Goal: Find specific page/section: Find specific page/section

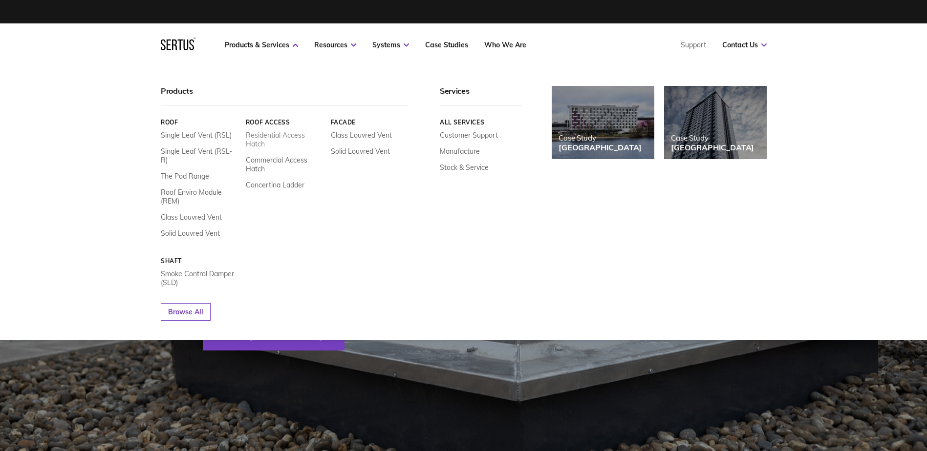
click at [284, 137] on link "Residential Access Hatch" at bounding box center [284, 140] width 78 height 18
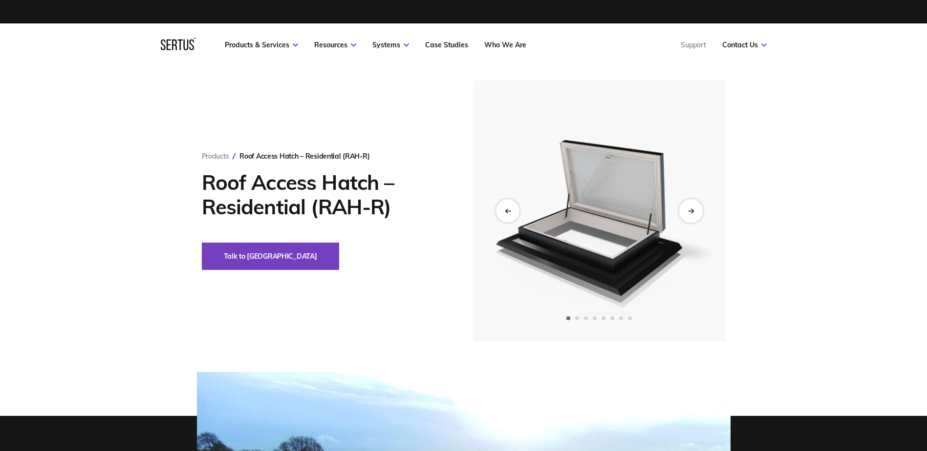
click at [692, 210] on icon "Next slide" at bounding box center [692, 211] width 2 height 4
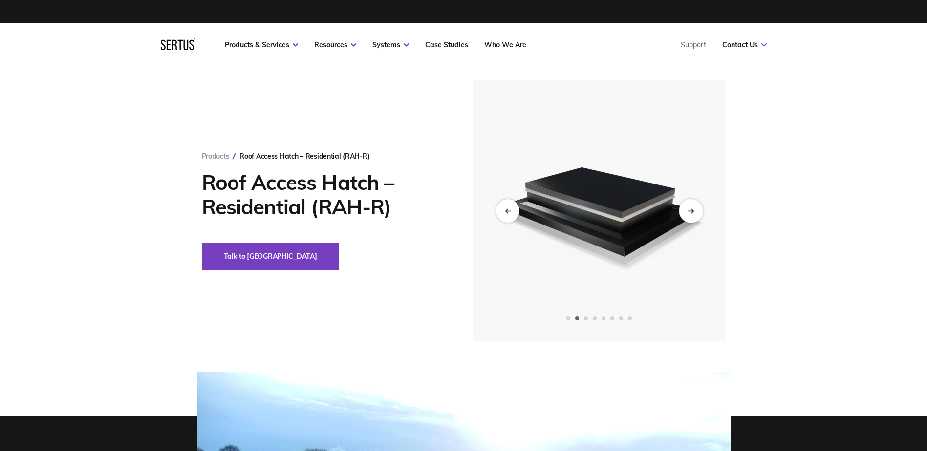
click at [692, 202] on div "Next slide" at bounding box center [691, 211] width 24 height 24
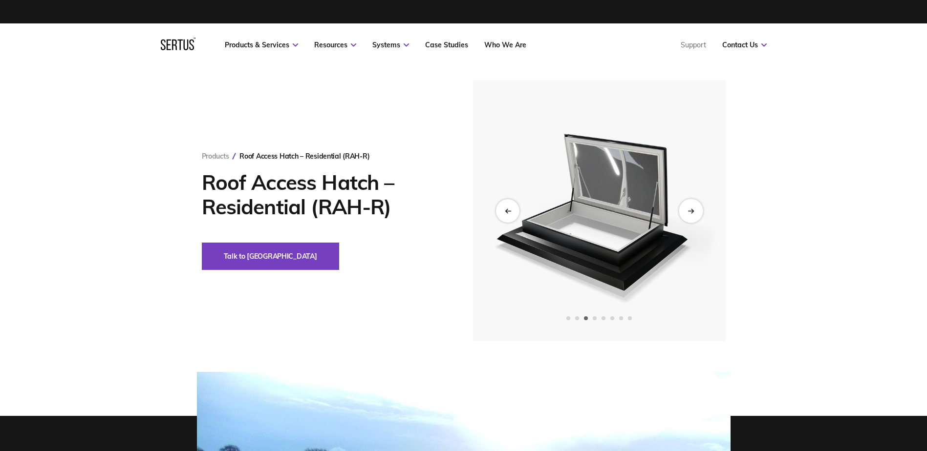
click at [690, 208] on div "Next slide" at bounding box center [691, 211] width 24 height 24
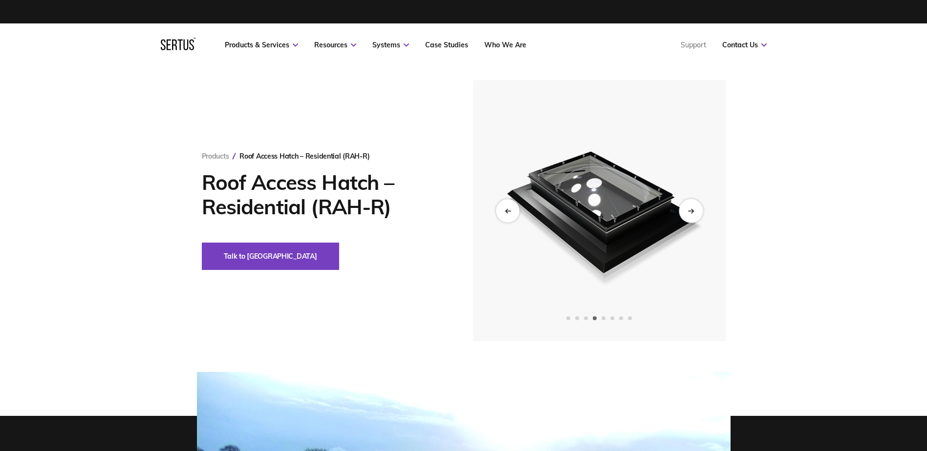
click at [690, 209] on icon "Next slide" at bounding box center [690, 210] width 6 height 5
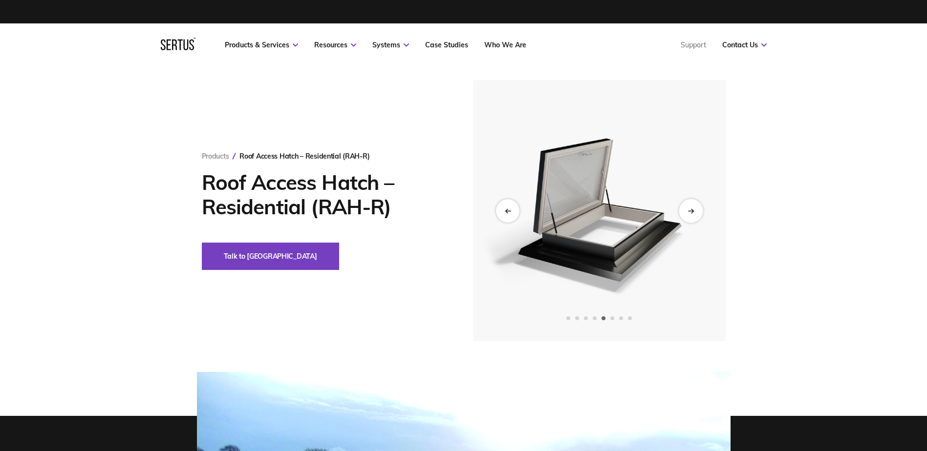
click at [690, 209] on icon "Next slide" at bounding box center [690, 210] width 6 height 5
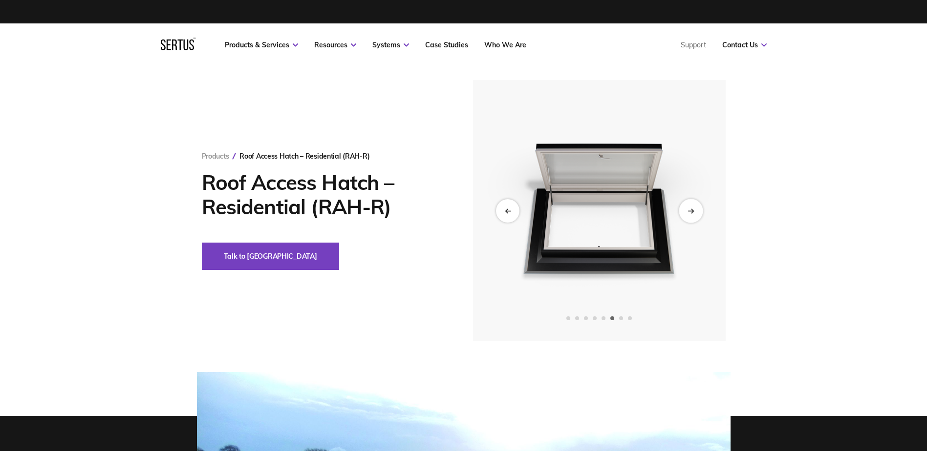
click at [690, 209] on icon "Next slide" at bounding box center [690, 210] width 6 height 5
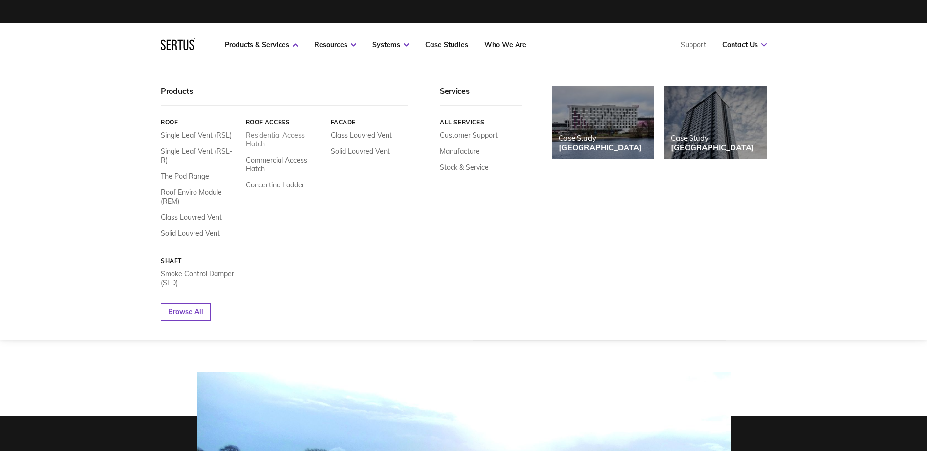
click at [258, 142] on link "Residential Access Hatch" at bounding box center [284, 140] width 78 height 18
